Goal: Use online tool/utility

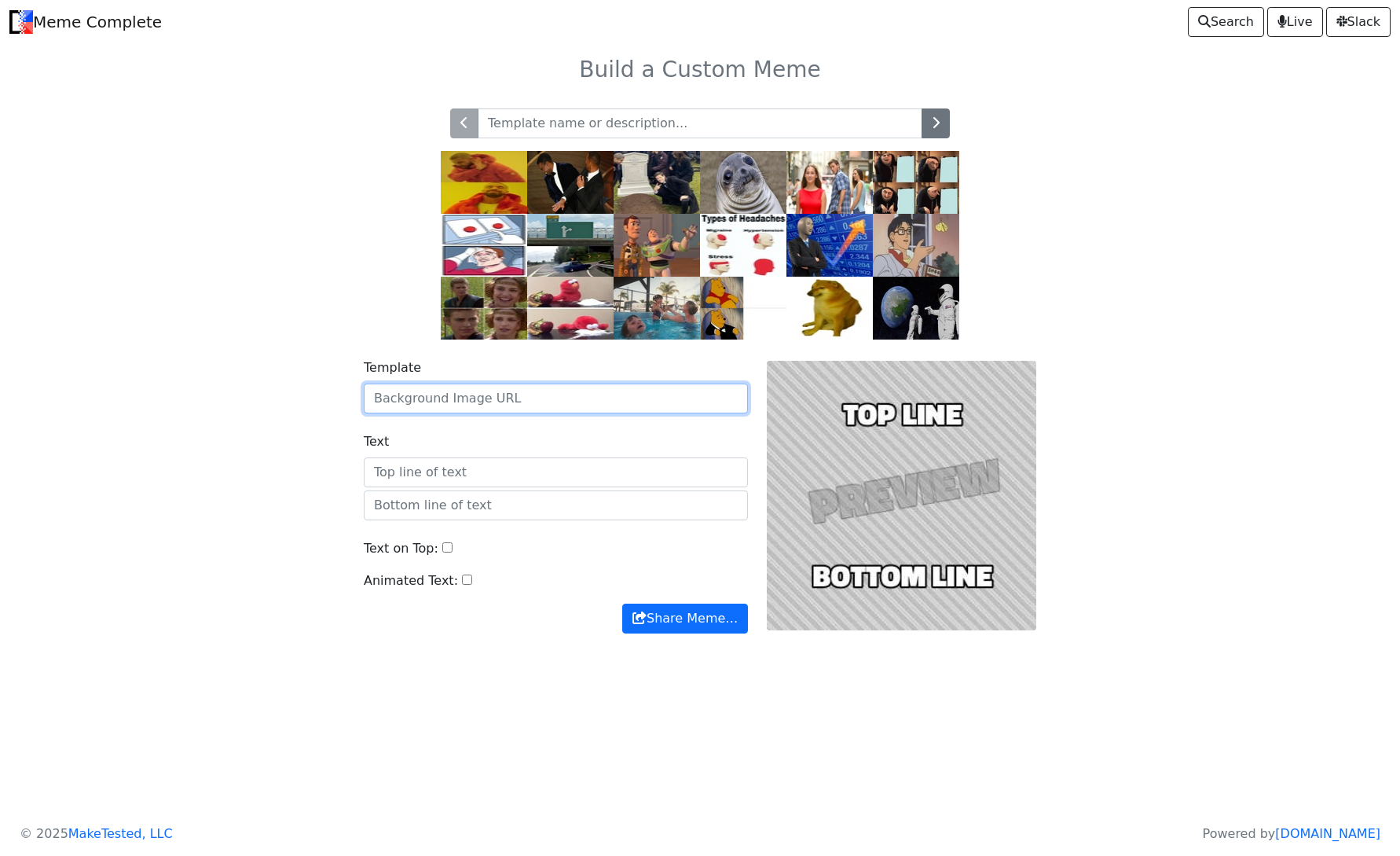
click at [525, 394] on input "Template" at bounding box center [555, 398] width 384 height 30
click at [546, 303] on img at bounding box center [570, 307] width 86 height 63
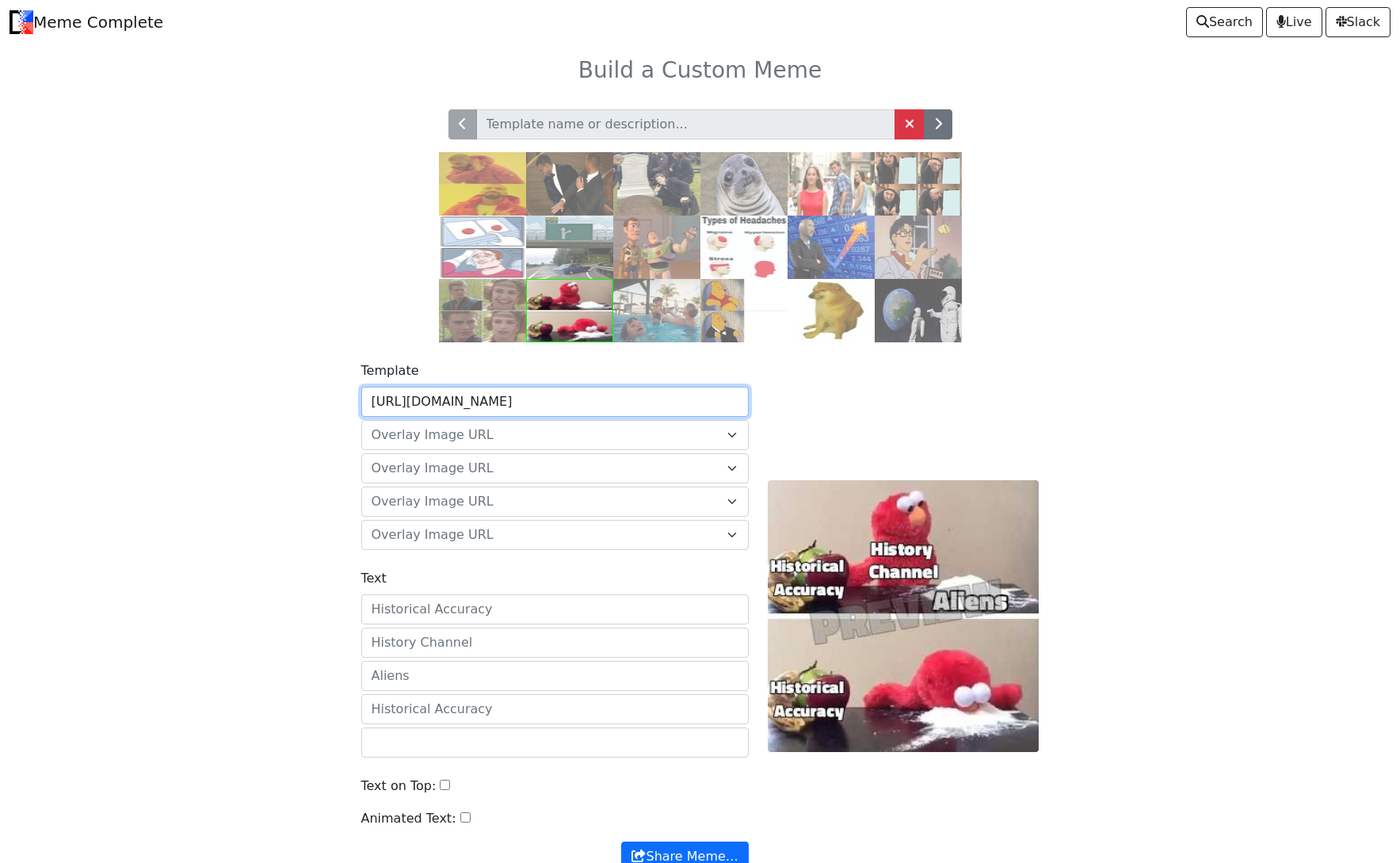
click at [629, 404] on input "[URL][DOMAIN_NAME]" at bounding box center [554, 402] width 387 height 30
click at [51, 25] on link "Meme Complete" at bounding box center [86, 22] width 153 height 32
